Goal: Navigation & Orientation: Find specific page/section

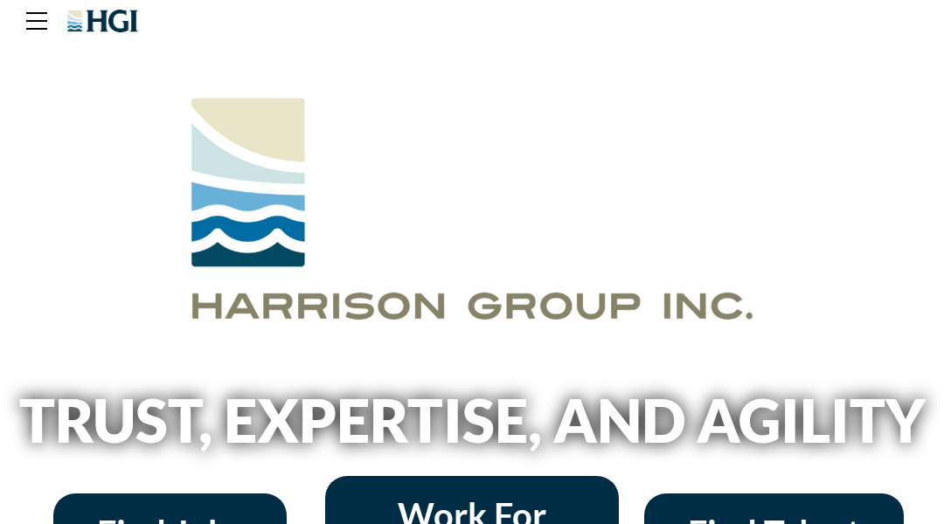
scroll to position [35, 0]
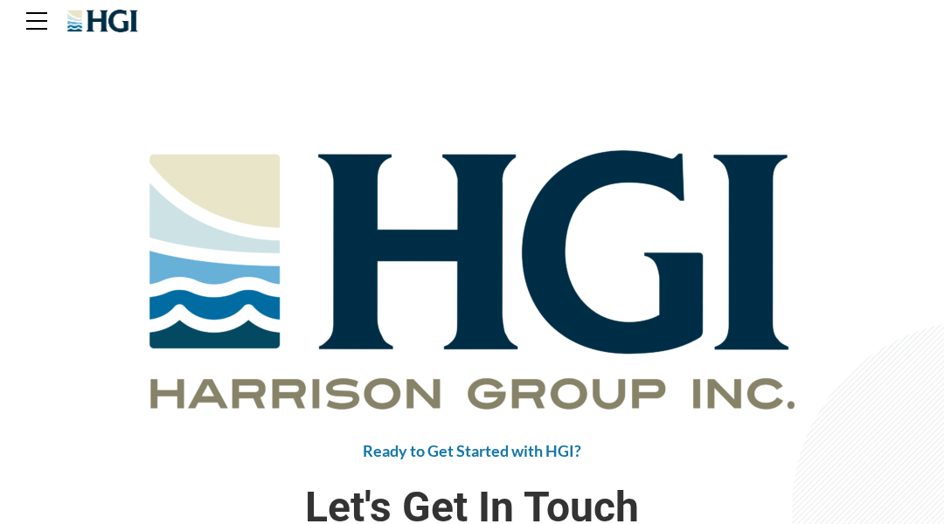
scroll to position [35, 0]
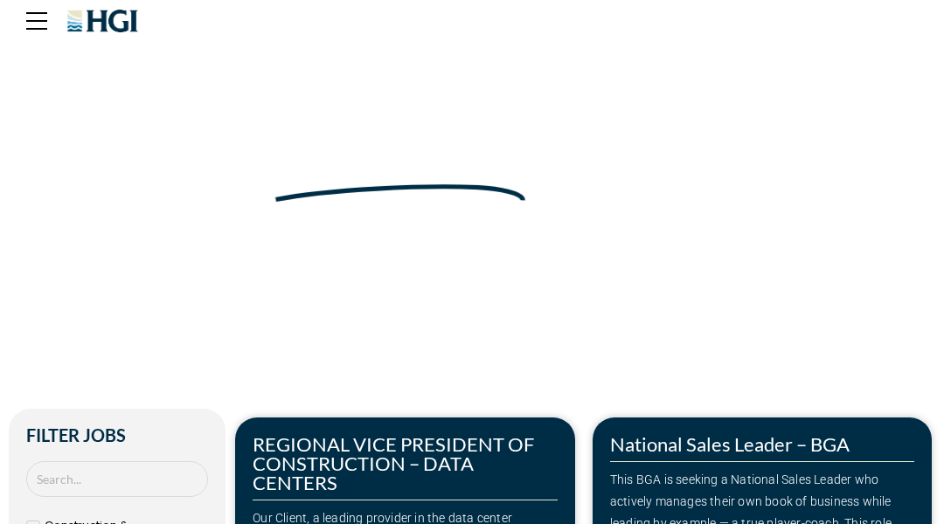
click at [87, 87] on div "Make Your Next Move" at bounding box center [472, 135] width 926 height 157
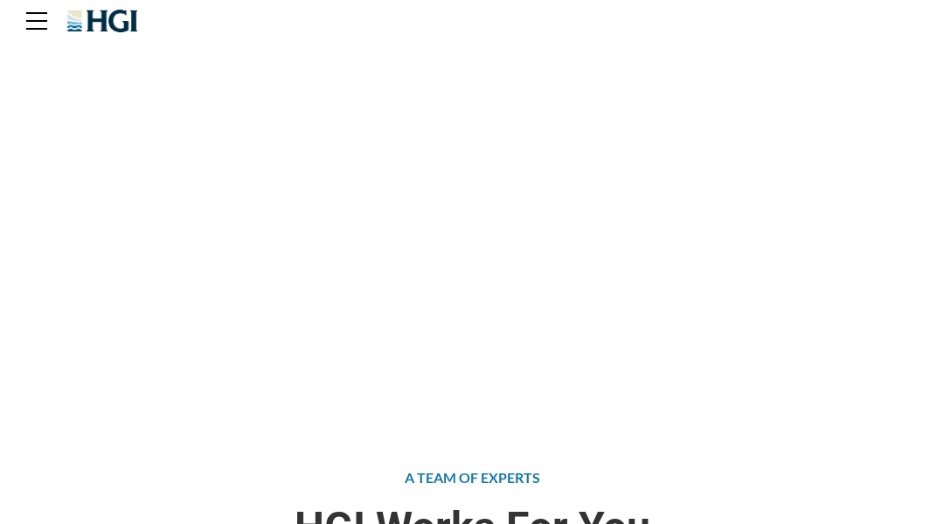
click at [87, 87] on div "Attract the Right Talent Home » Find Talent" at bounding box center [472, 209] width 944 height 419
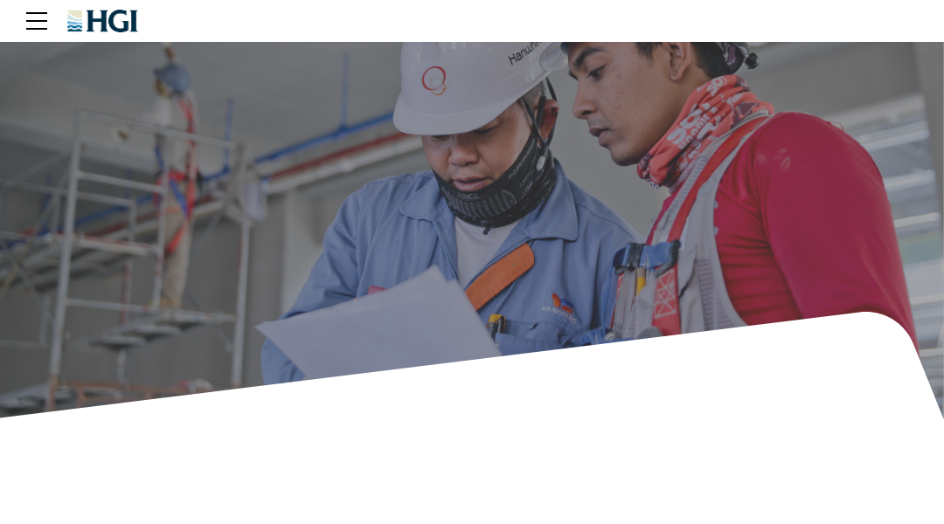
scroll to position [35, 0]
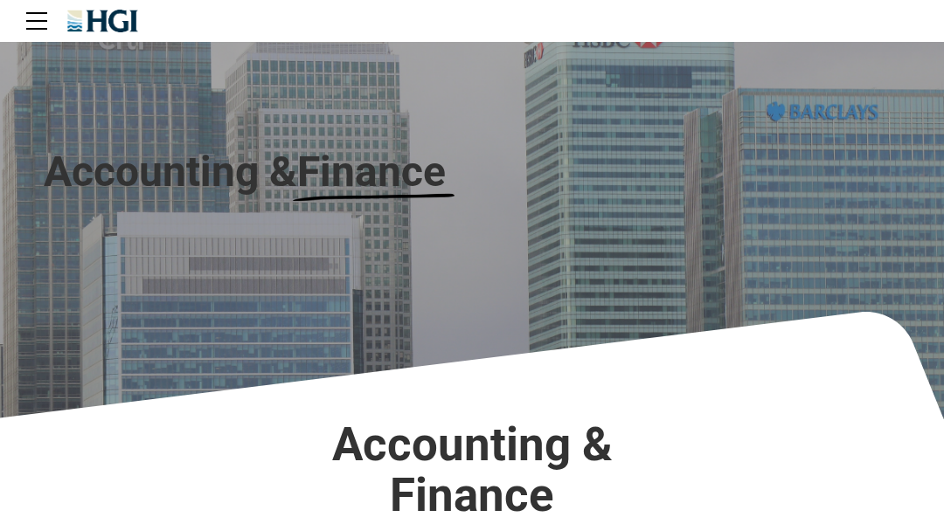
click at [87, 87] on div "Accounting & Finance" at bounding box center [472, 209] width 944 height 419
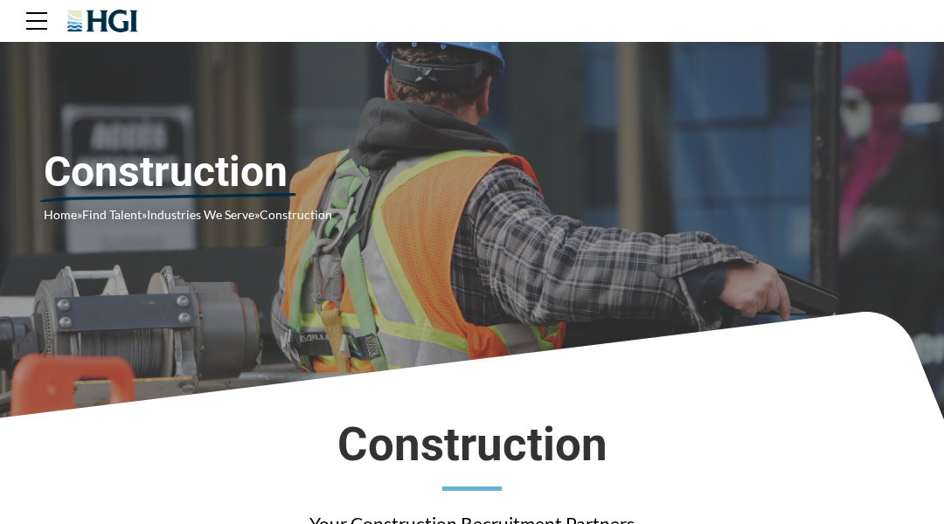
click at [87, 87] on div "Construction Home » Find Talent » Industries We Serve » Construction" at bounding box center [472, 209] width 944 height 419
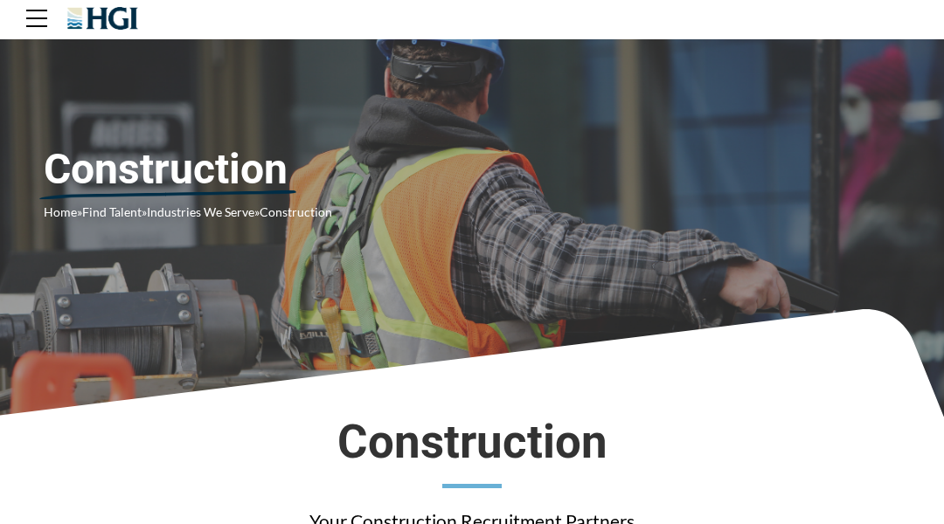
scroll to position [35, 0]
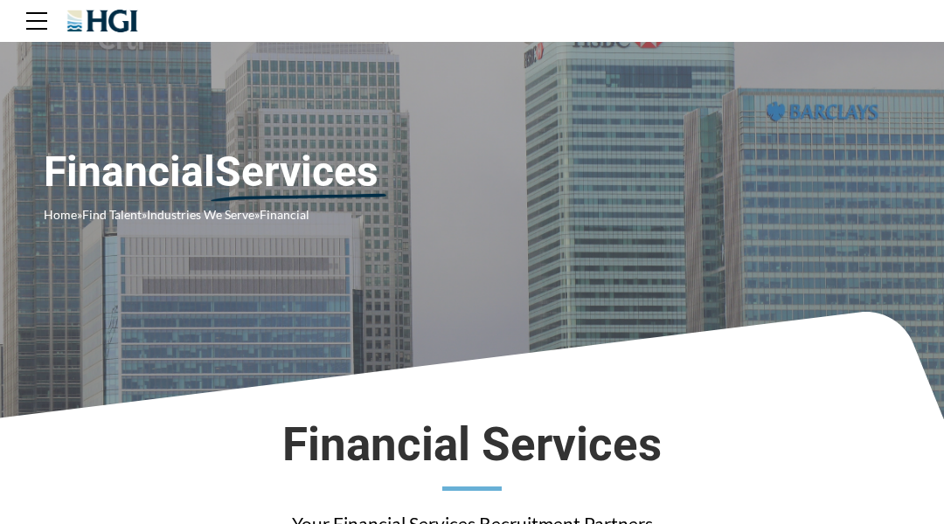
click at [87, 87] on div "Financial Services Home » Find Talent » Industries We Serve » Financial" at bounding box center [472, 209] width 944 height 419
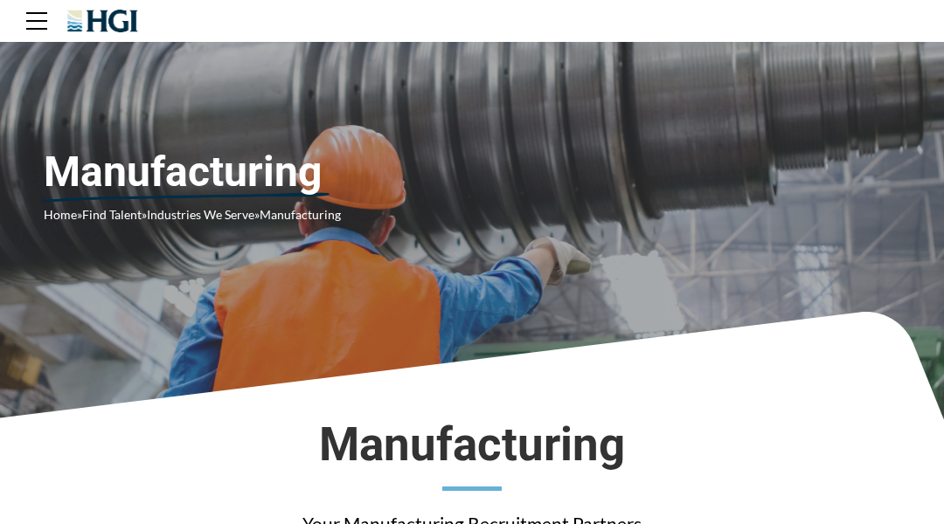
click at [87, 87] on div "Manufacturing Home » Find Talent » Industries We Serve » Manufacturing" at bounding box center [472, 209] width 944 height 419
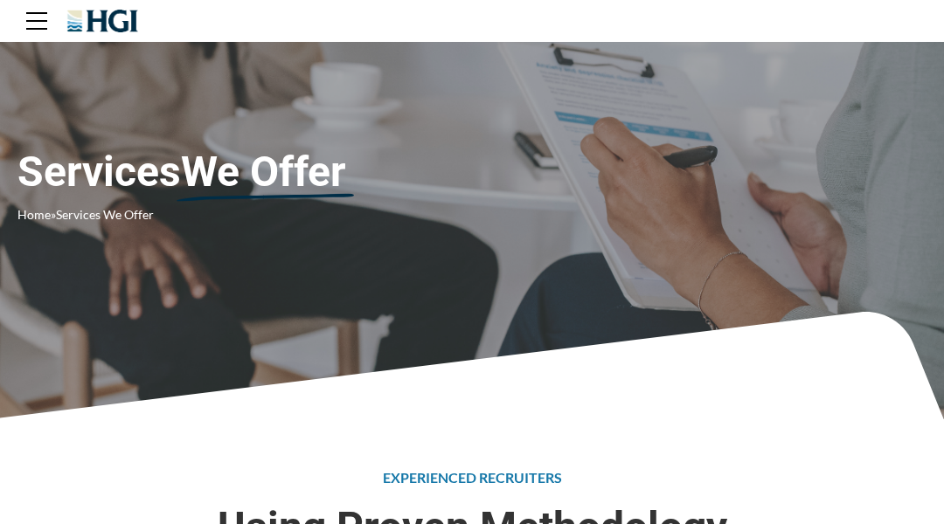
scroll to position [35, 0]
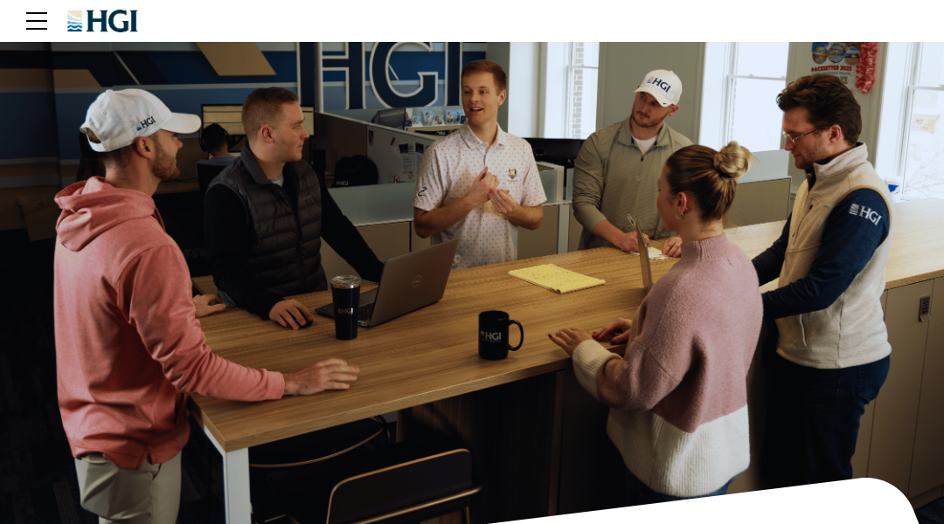
click at [87, 87] on div "Join the HGI Team Home » Join HGI" at bounding box center [472, 293] width 944 height 586
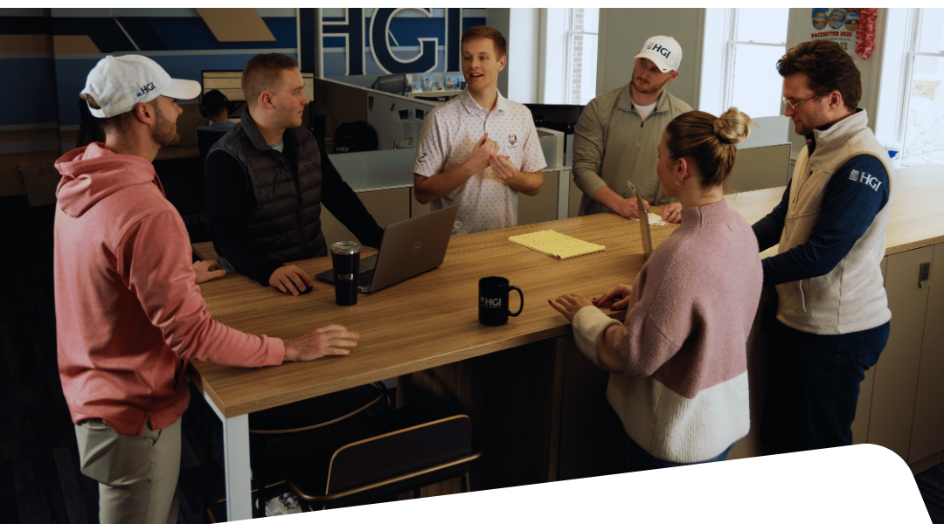
scroll to position [35, 0]
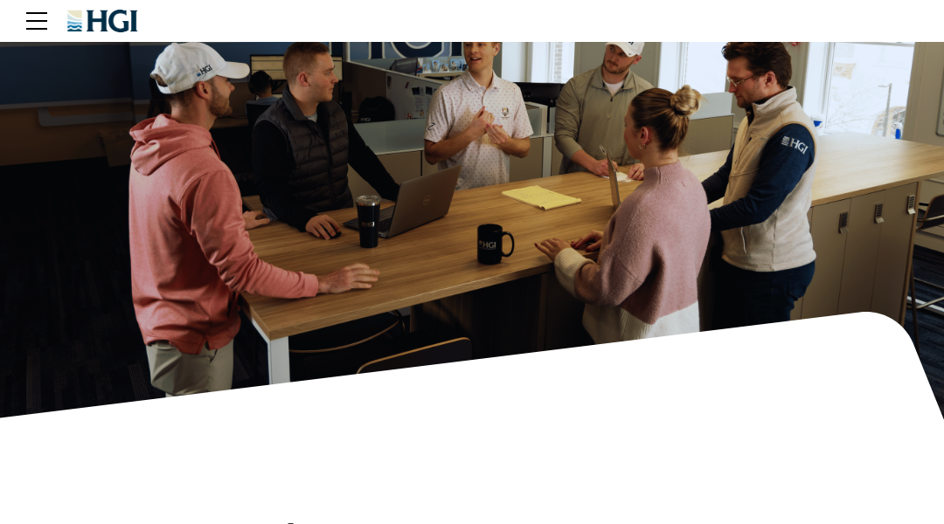
click at [87, 87] on div "Training & Development Home » Join HGI » Training & Development" at bounding box center [472, 209] width 944 height 419
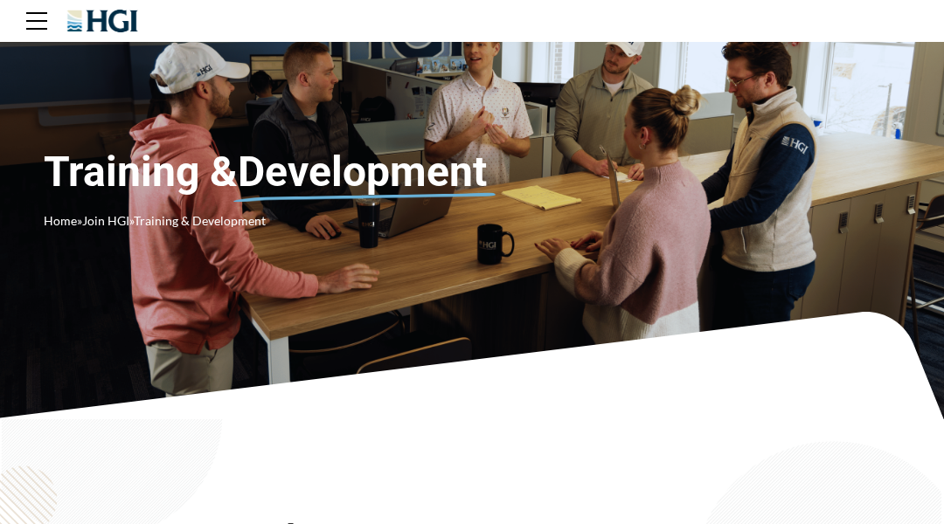
scroll to position [35, 0]
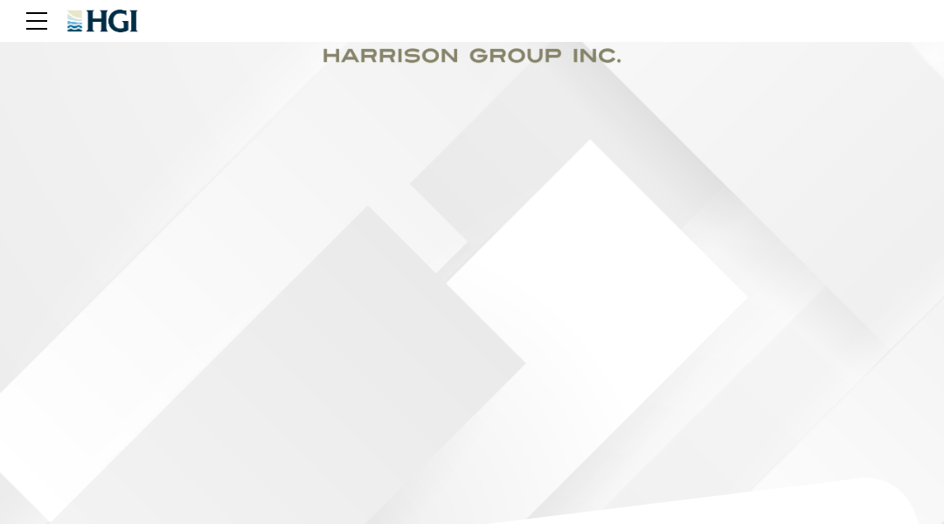
click at [87, 87] on div "Become an HGI Intern Home » HGI Internship Program" at bounding box center [472, 293] width 944 height 586
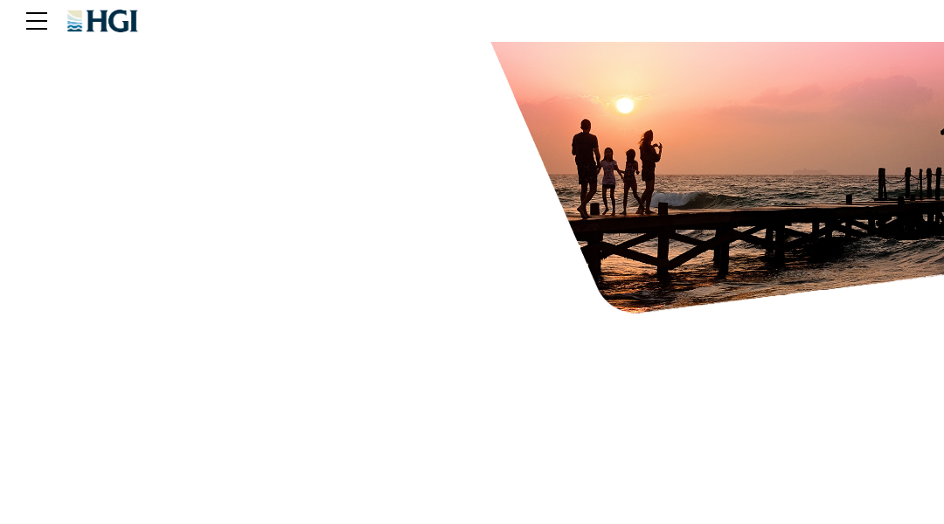
scroll to position [35, 0]
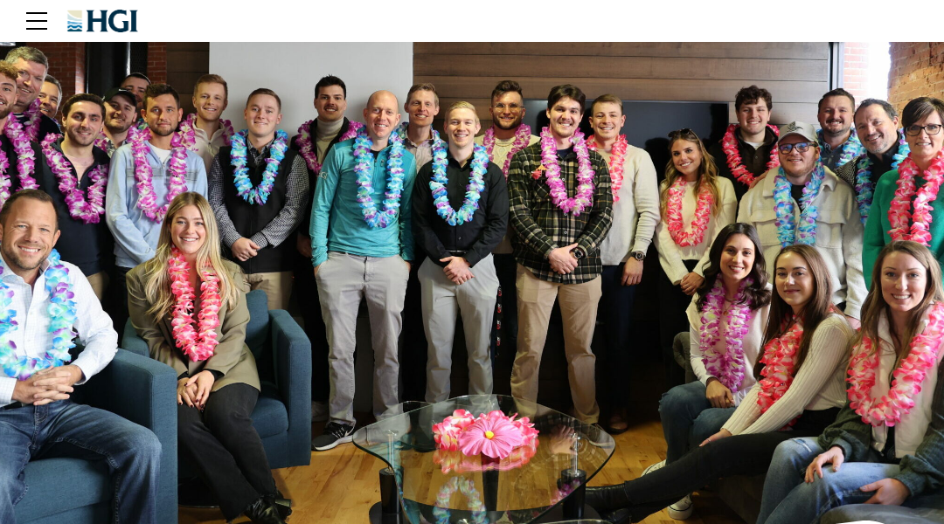
click at [87, 87] on div "Meet The Team Home » About » Team" at bounding box center [472, 314] width 944 height 629
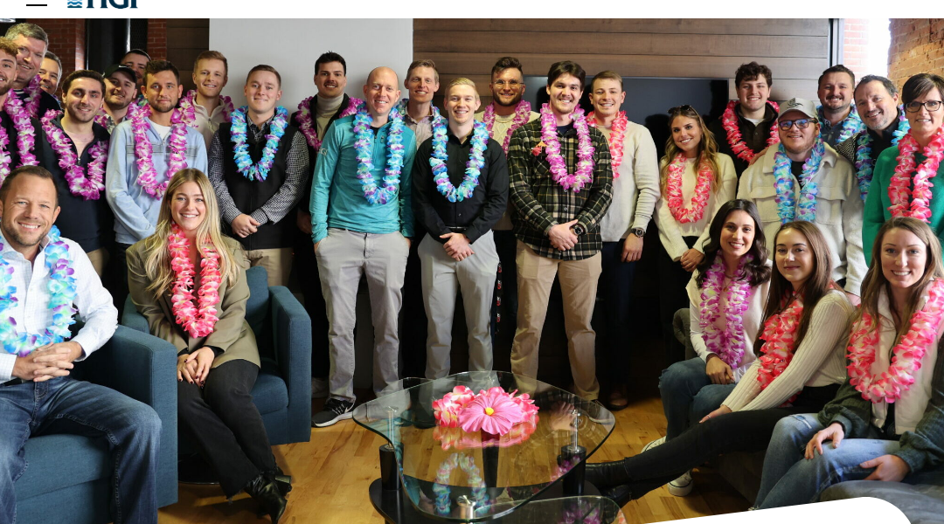
scroll to position [35, 0]
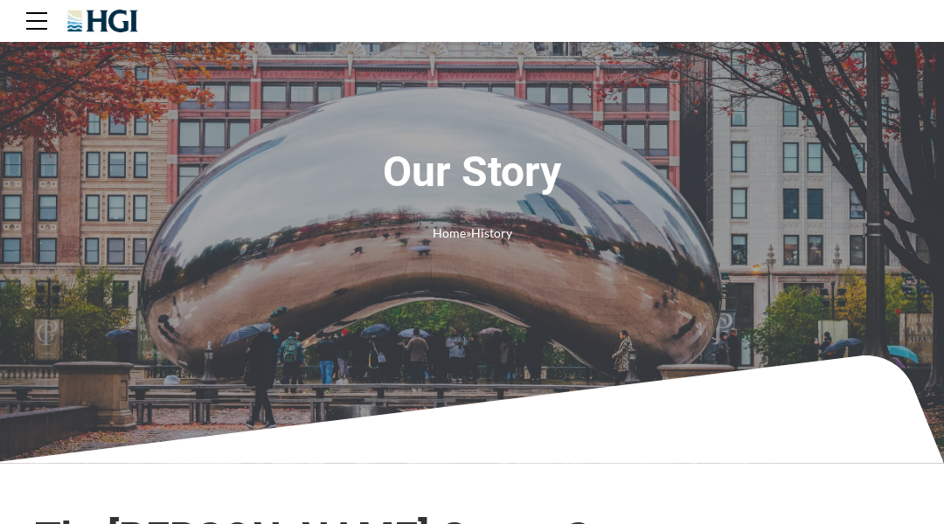
scroll to position [35, 0]
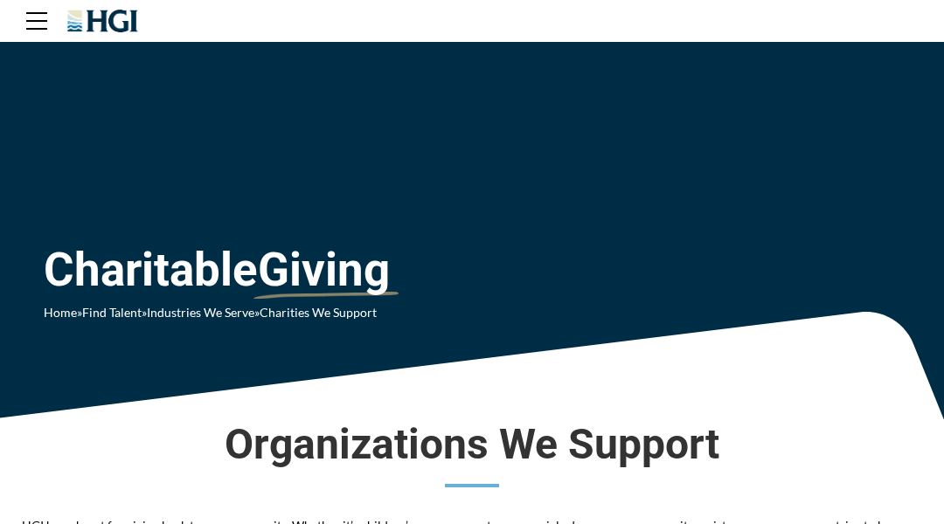
click at [87, 87] on div "Charitable Giving Home » Find Talent » Industries We Serve » Charities We Suppo…" at bounding box center [471, 179] width 891 height 311
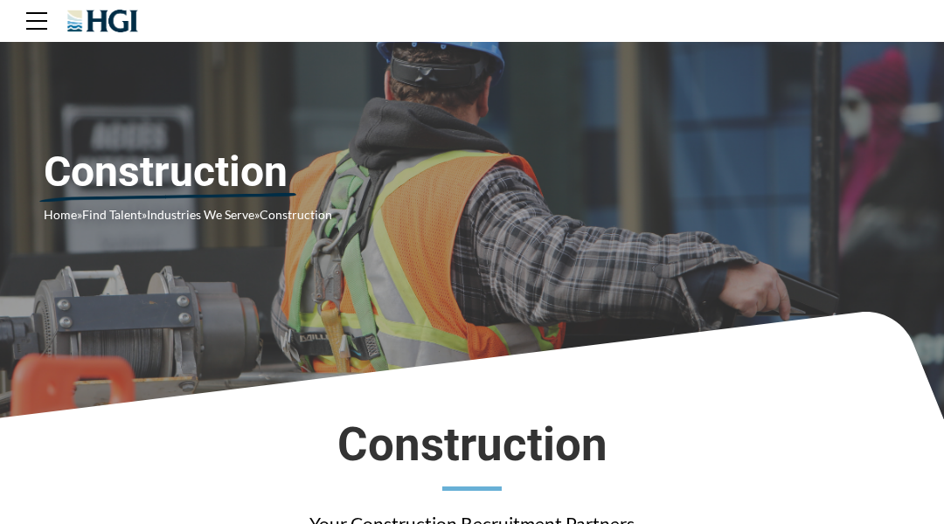
scroll to position [35, 0]
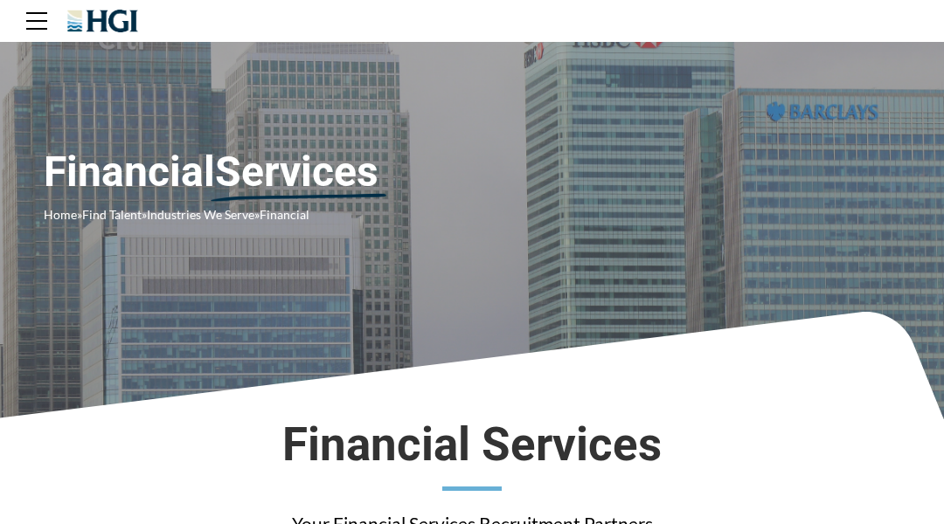
scroll to position [35, 0]
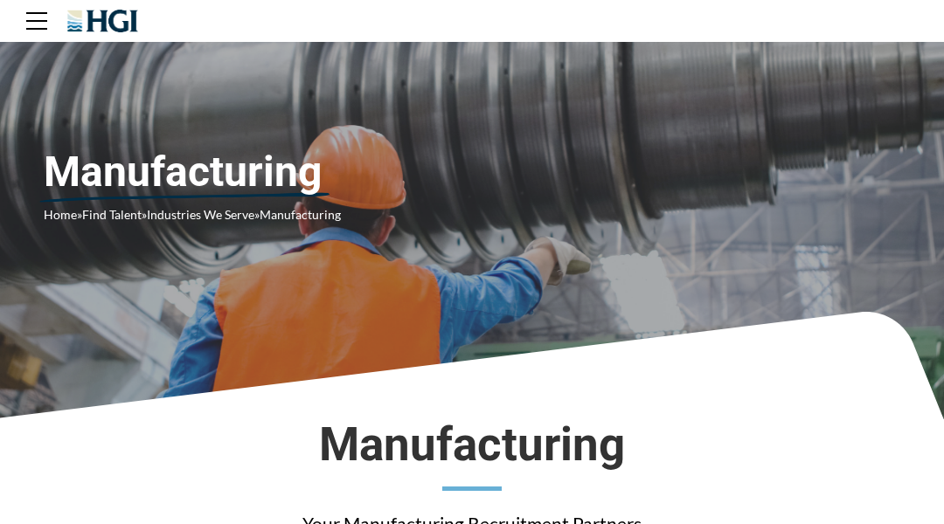
scroll to position [35, 0]
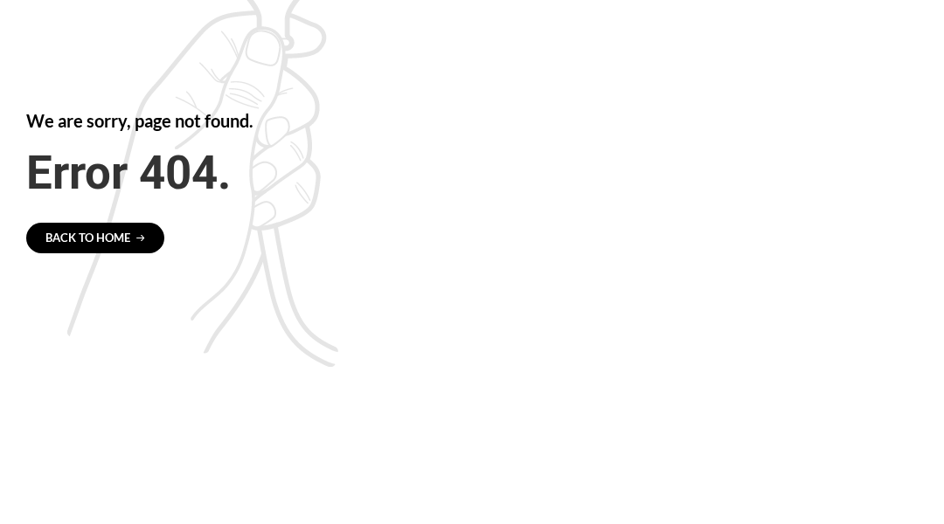
scroll to position [5, 0]
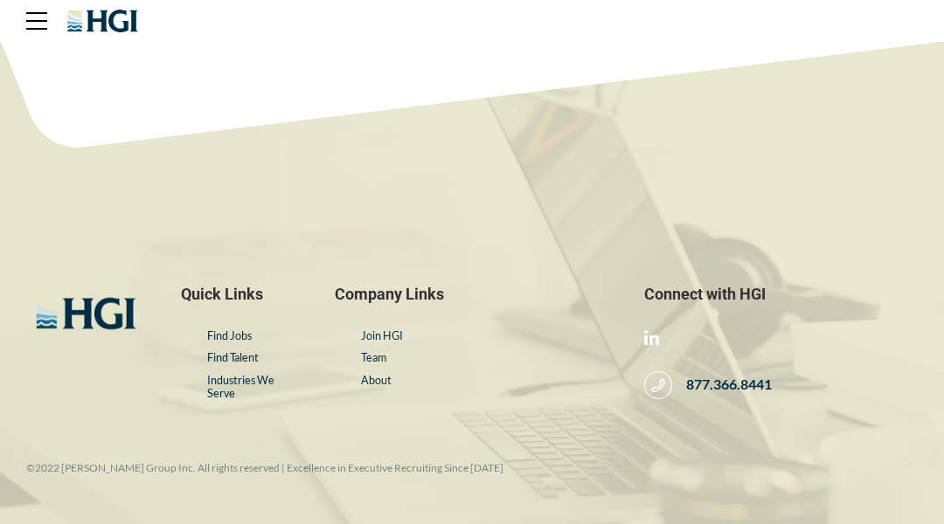
scroll to position [35, 0]
